Goal: Task Accomplishment & Management: Complete application form

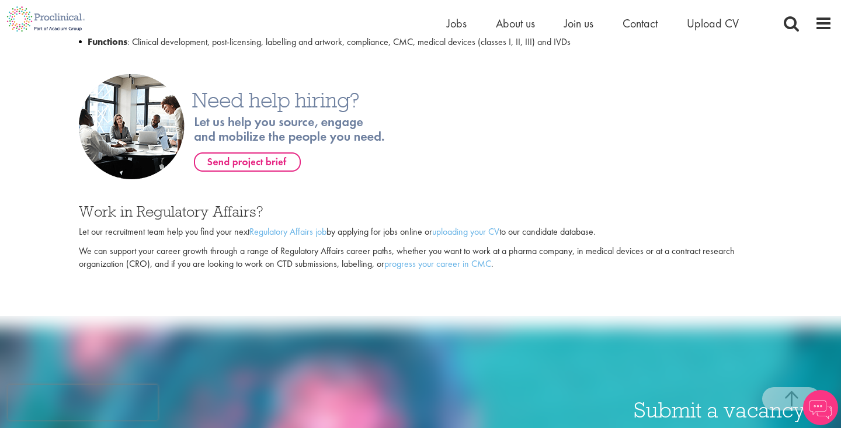
scroll to position [671, 0]
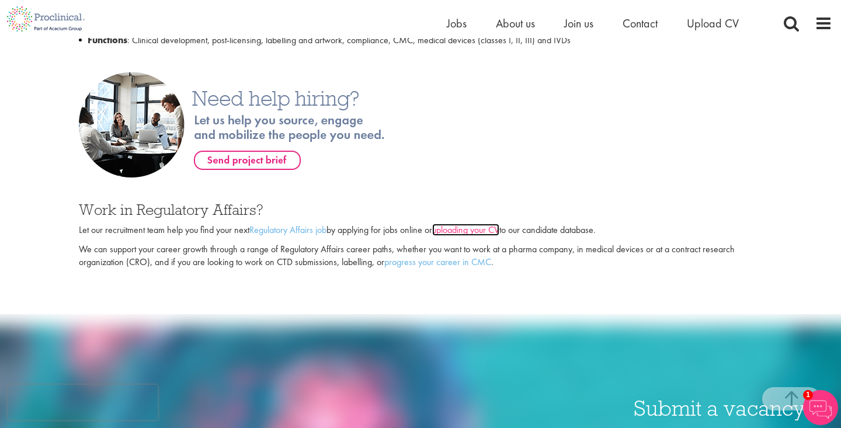
click at [456, 227] on link "uploading your CV" at bounding box center [465, 230] width 67 height 12
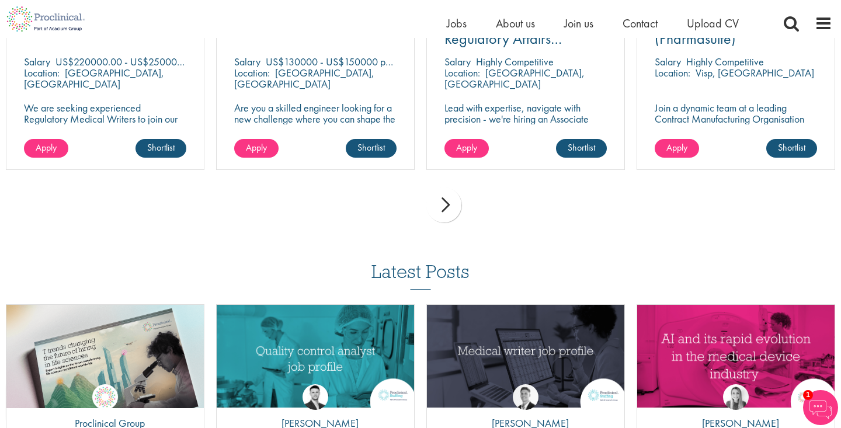
scroll to position [921, 0]
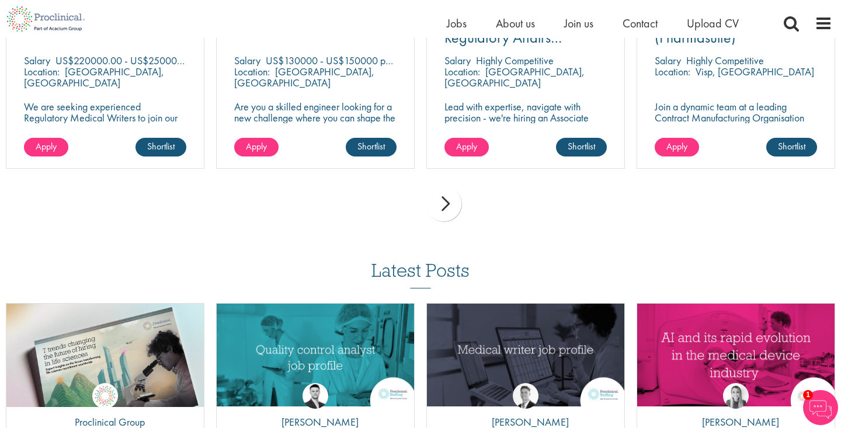
click at [446, 205] on div "next" at bounding box center [444, 203] width 35 height 35
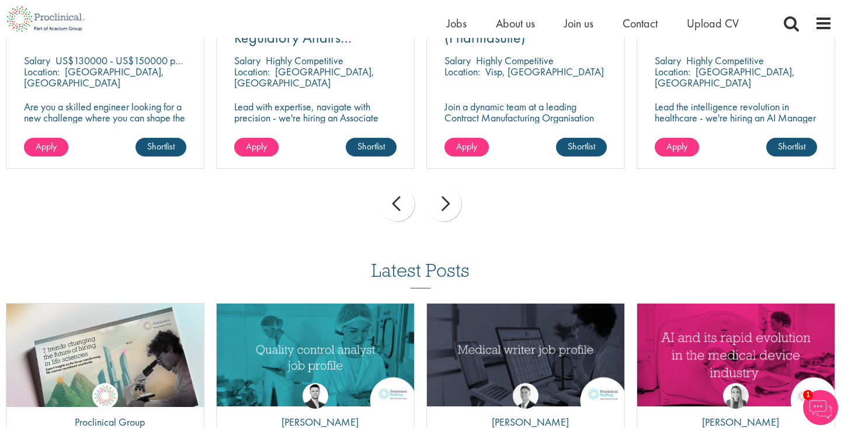
click at [446, 205] on div "next" at bounding box center [444, 203] width 35 height 35
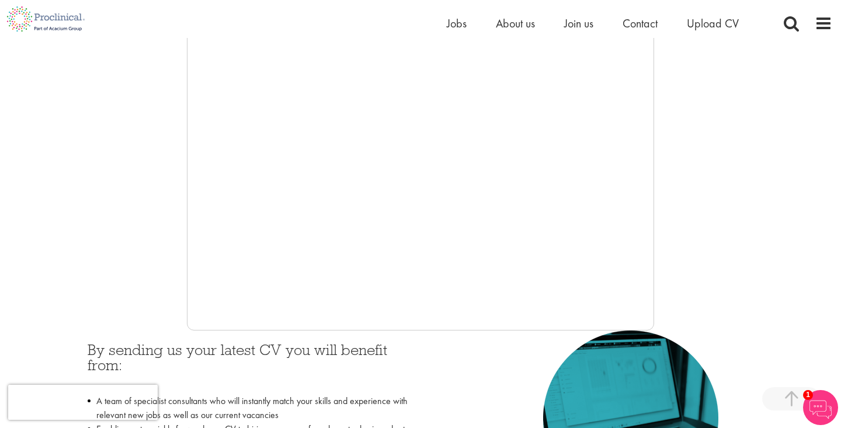
scroll to position [0, 0]
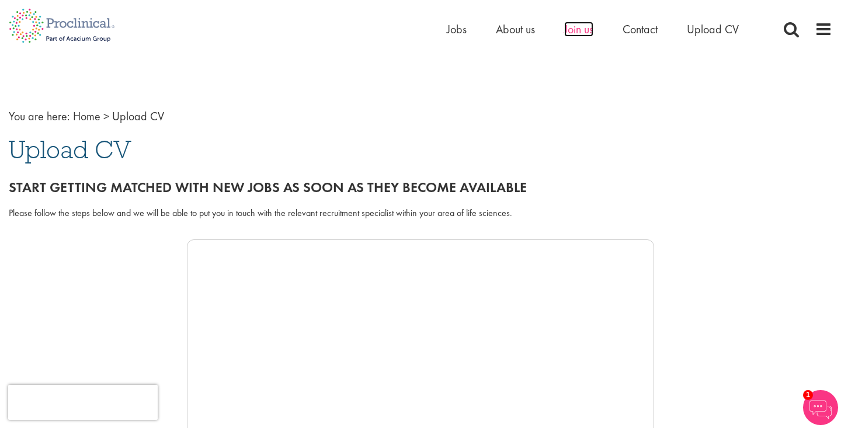
click at [571, 35] on span "Join us" at bounding box center [578, 29] width 29 height 15
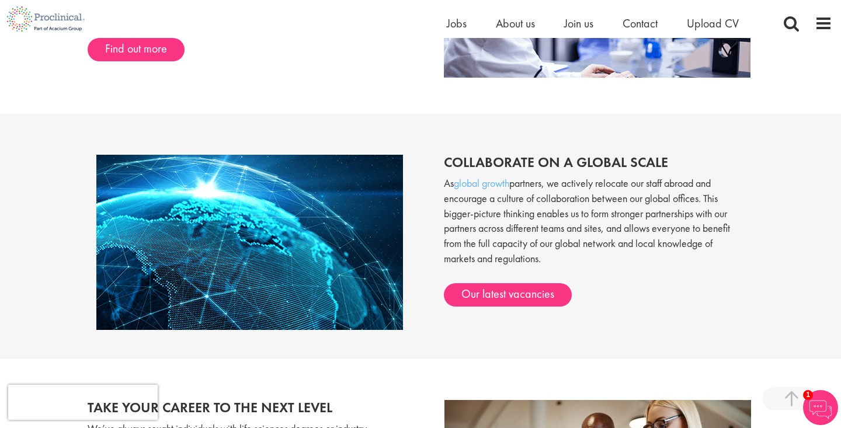
scroll to position [865, 0]
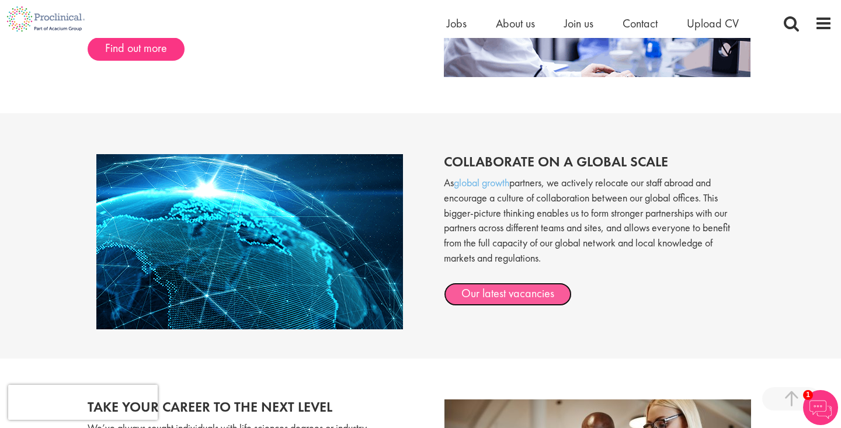
click at [509, 294] on link "Our latest vacancies" at bounding box center [508, 294] width 128 height 23
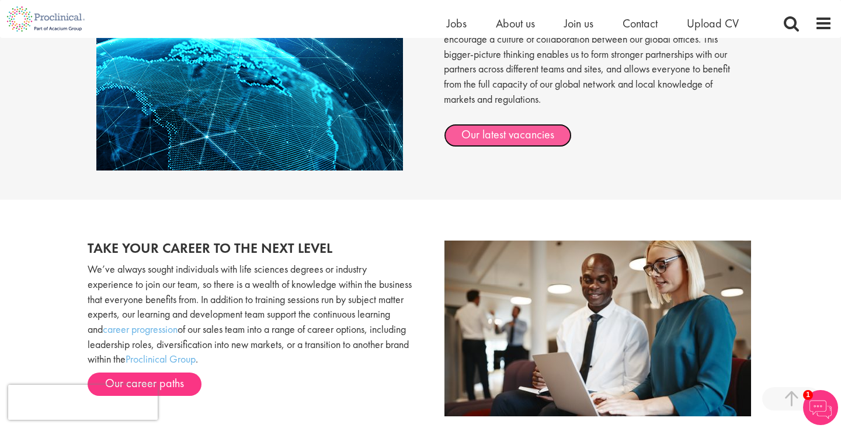
scroll to position [1022, 0]
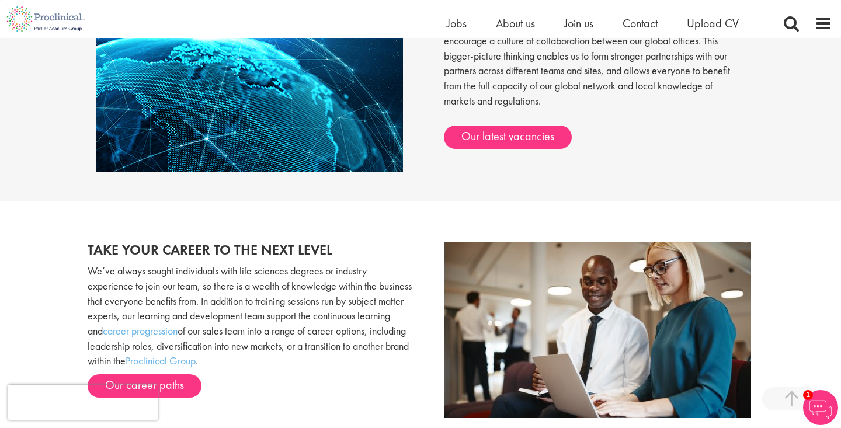
click at [661, 160] on div "Collaborate on a global scale As global growth partners, we actively relocate o…" at bounding box center [421, 78] width 684 height 187
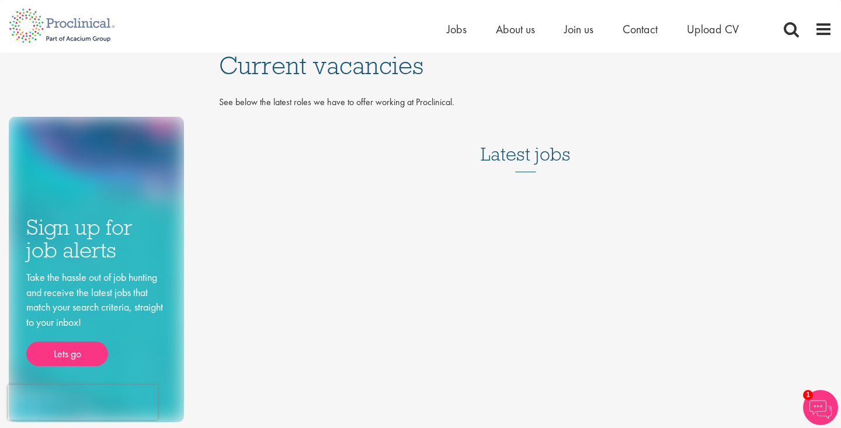
click at [504, 145] on h3 "Latest jobs" at bounding box center [526, 143] width 90 height 57
click at [526, 171] on h3 "Latest jobs" at bounding box center [526, 143] width 90 height 57
click at [349, 63] on span "Current vacancies" at bounding box center [321, 66] width 204 height 32
click at [393, 102] on p "See below the latest roles we have to offer working at Proclinical." at bounding box center [525, 102] width 613 height 13
click at [613, 33] on ul "Home Jobs About us Join us Contact Upload CV" at bounding box center [607, 29] width 321 height 18
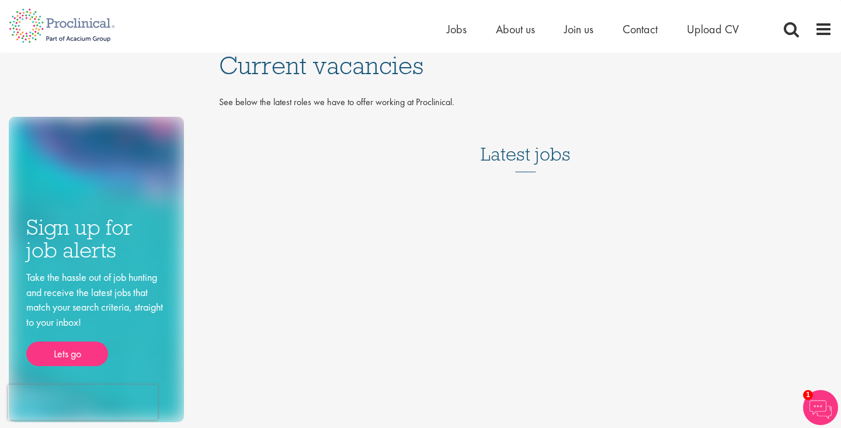
click at [560, 27] on ul "Home Jobs About us Join us Contact Upload CV" at bounding box center [607, 29] width 321 height 18
click at [461, 30] on span "Jobs" at bounding box center [457, 29] width 20 height 15
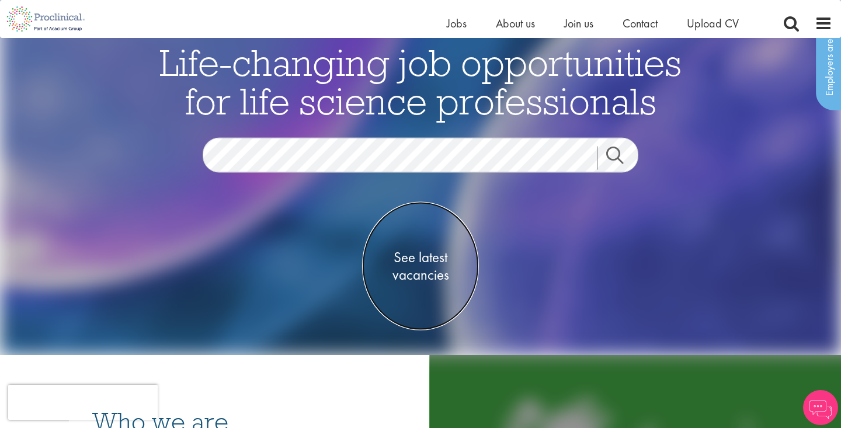
click at [431, 255] on span "See latest vacancies" at bounding box center [420, 266] width 117 height 35
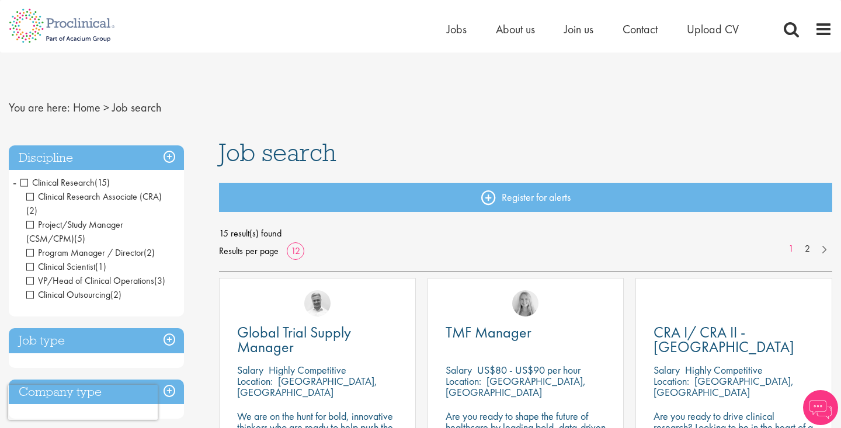
scroll to position [12, 0]
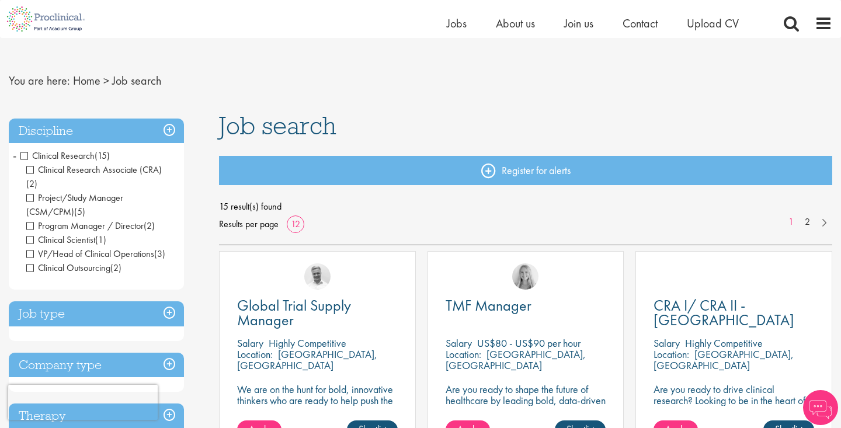
click at [75, 129] on h3 "Discipline" at bounding box center [96, 131] width 175 height 25
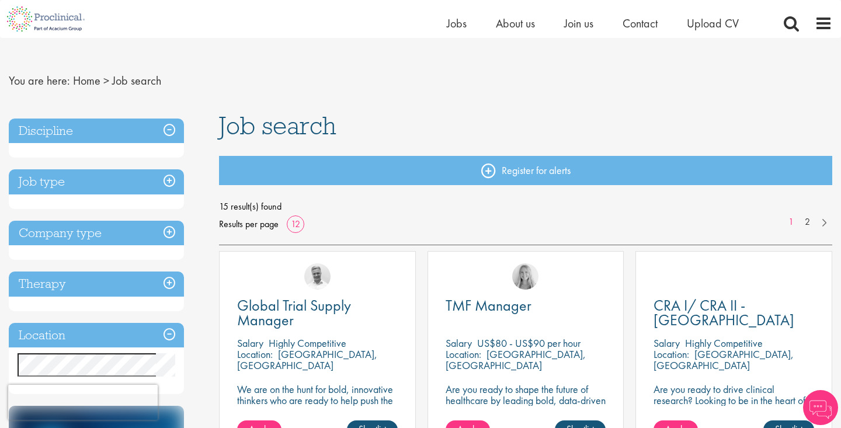
click at [91, 128] on h3 "Discipline" at bounding box center [96, 131] width 175 height 25
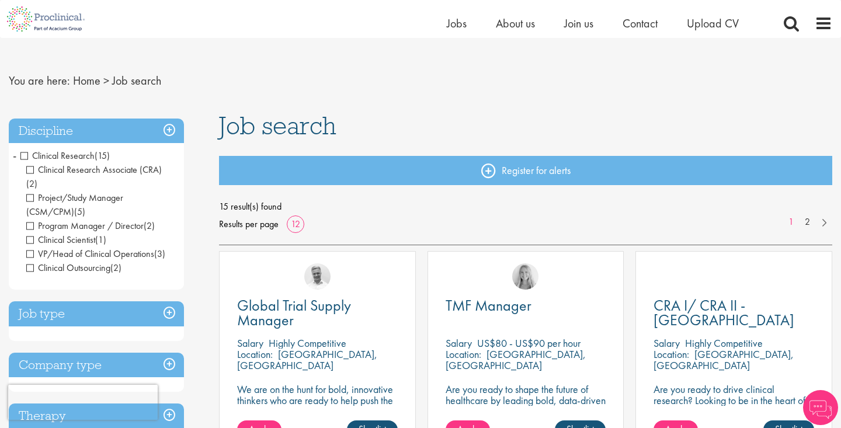
click at [171, 123] on h3 "Discipline" at bounding box center [96, 131] width 175 height 25
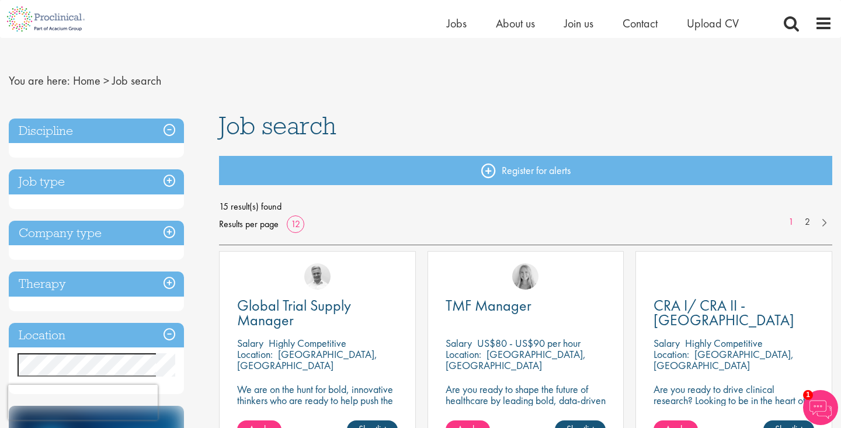
click at [171, 123] on h3 "Discipline" at bounding box center [96, 131] width 175 height 25
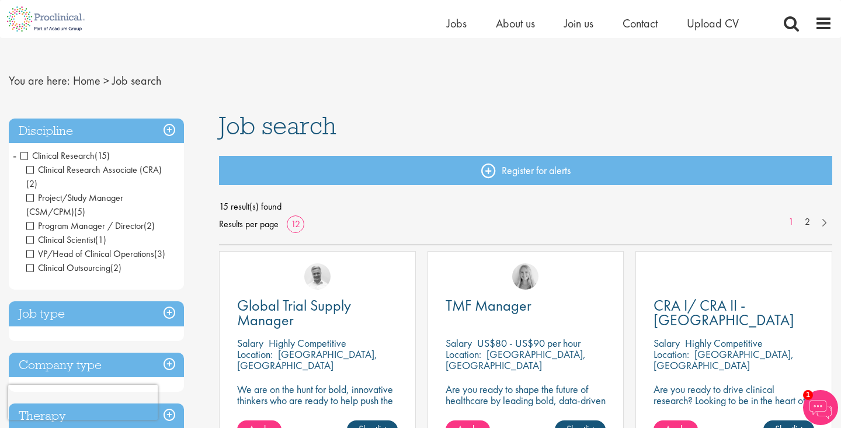
click at [26, 156] on span "Clinical Research" at bounding box center [57, 156] width 74 height 12
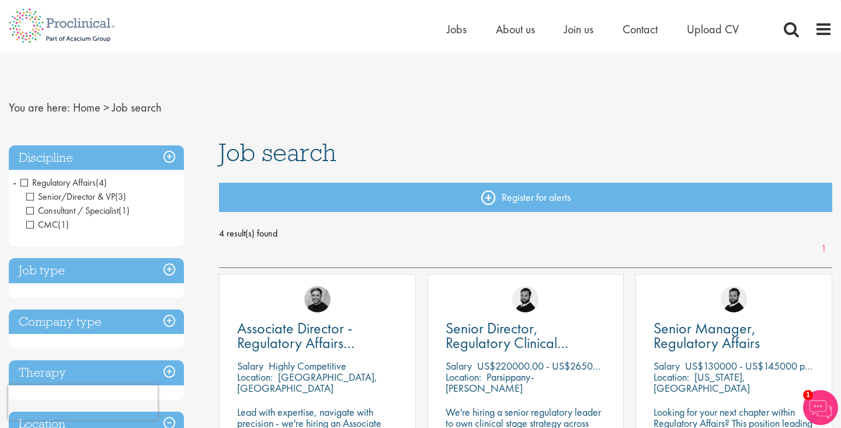
click at [28, 180] on span "Regulatory Affairs" at bounding box center [57, 182] width 75 height 12
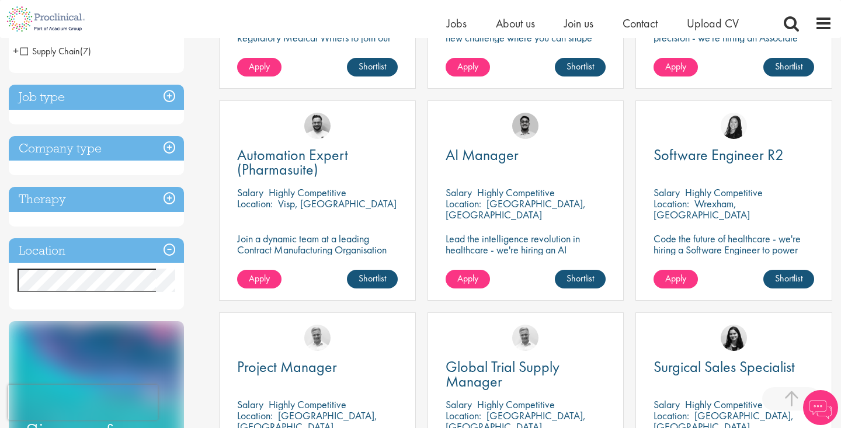
scroll to position [380, 0]
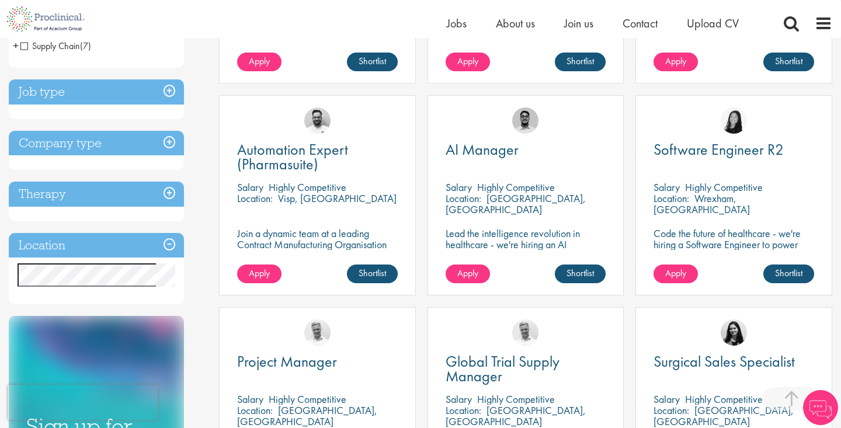
click at [124, 249] on h3 "Location" at bounding box center [96, 245] width 175 height 25
click at [172, 243] on h3 "Location" at bounding box center [96, 245] width 175 height 25
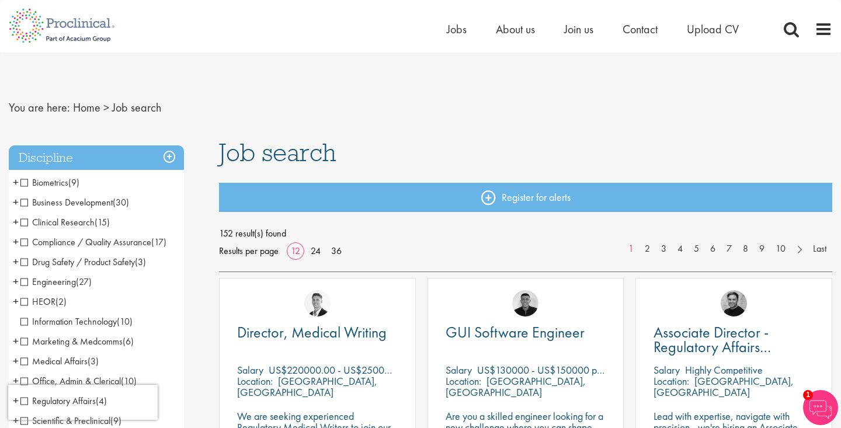
click at [22, 224] on span "Clinical Research" at bounding box center [57, 222] width 74 height 12
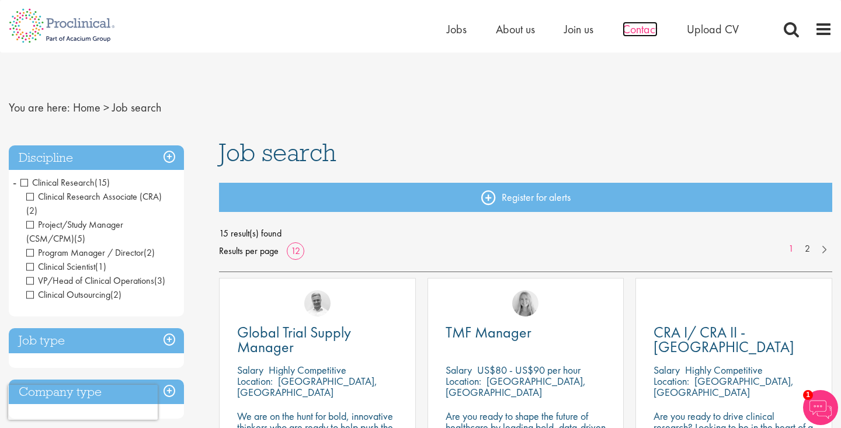
click at [641, 29] on span "Contact" at bounding box center [640, 29] width 35 height 15
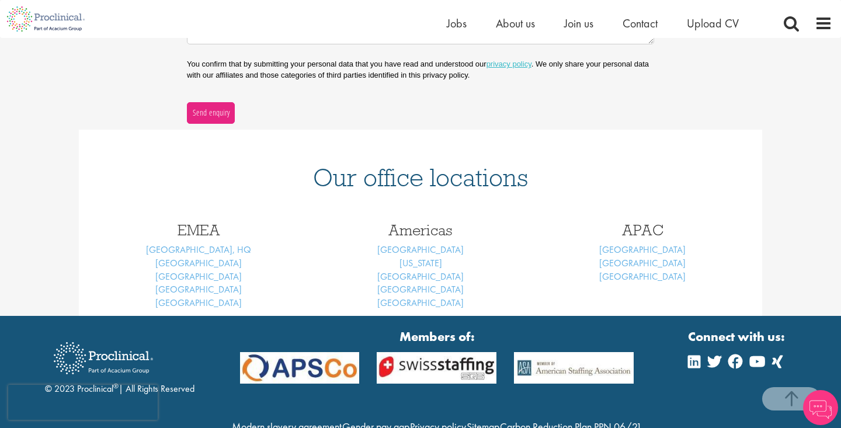
scroll to position [450, 0]
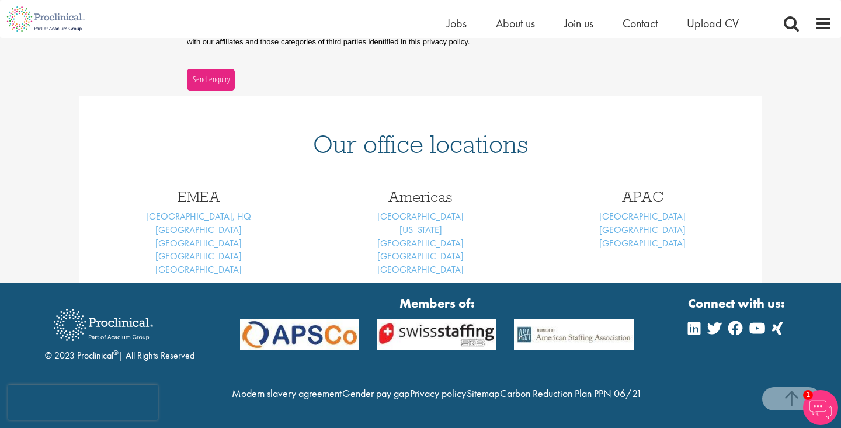
click at [731, 294] on strong "Connect with us:" at bounding box center [737, 303] width 99 height 18
click at [827, 404] on img at bounding box center [820, 407] width 35 height 35
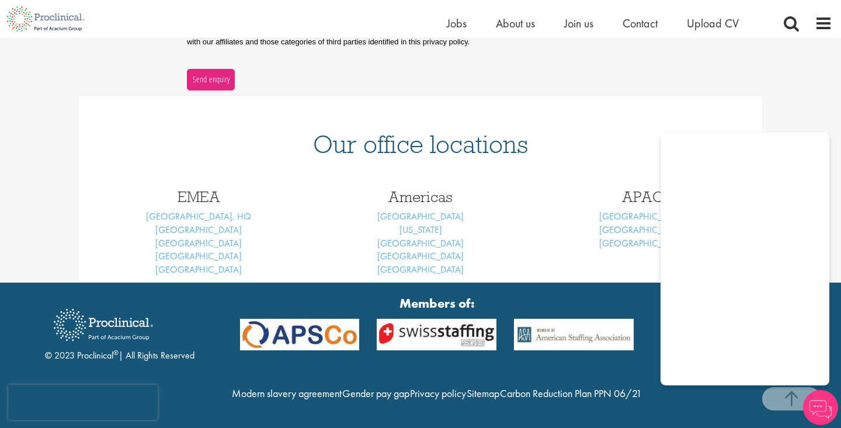
click at [790, 104] on div "Our office locations EMEA [GEOGRAPHIC_DATA], HQ [GEOGRAPHIC_DATA] [GEOGRAPHIC_D…" at bounding box center [420, 189] width 841 height 187
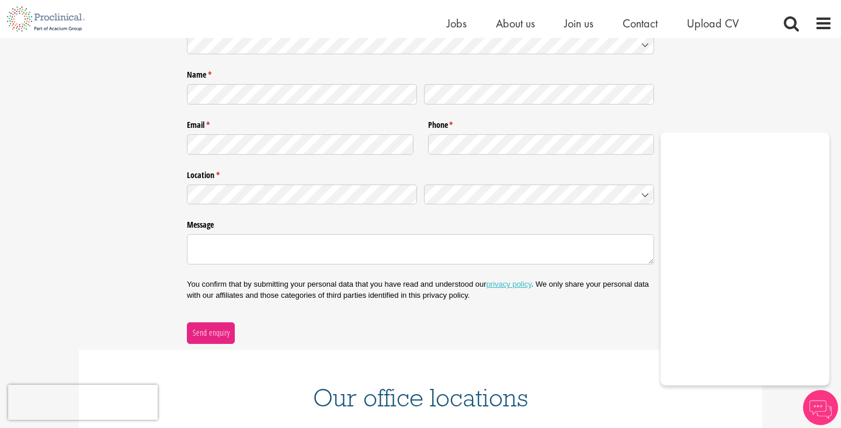
scroll to position [176, 0]
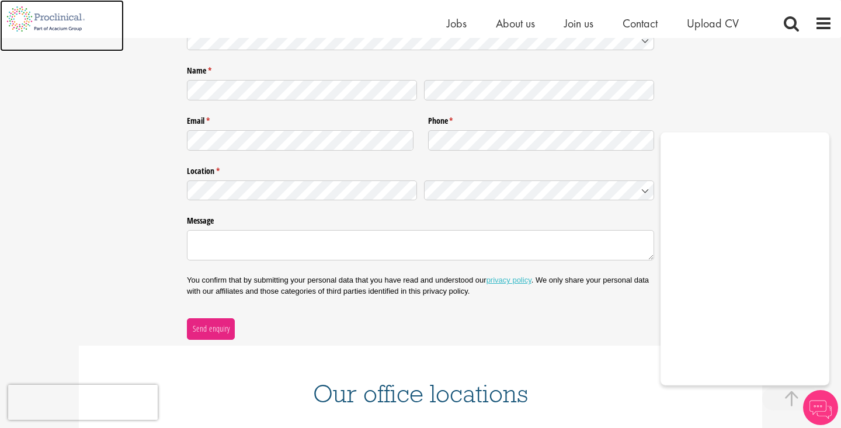
click at [46, 32] on img at bounding box center [46, 19] width 92 height 38
